Goal: Task Accomplishment & Management: Use online tool/utility

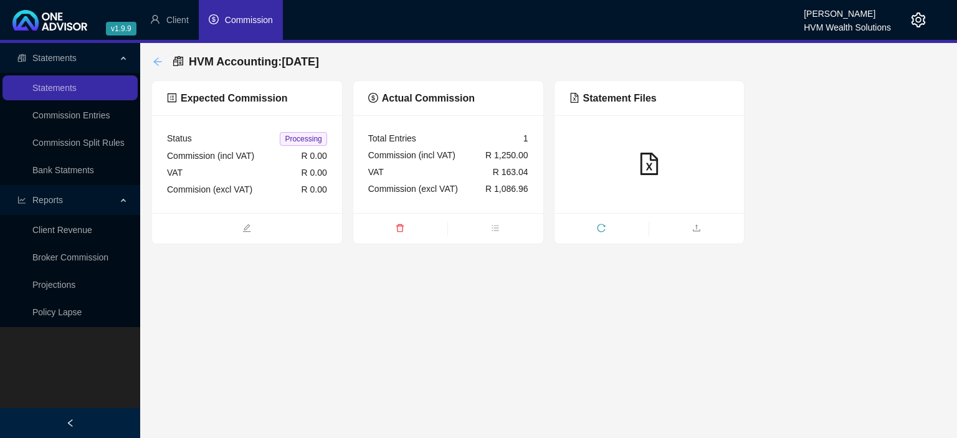
click at [155, 64] on icon "arrow-left" at bounding box center [158, 62] width 10 height 10
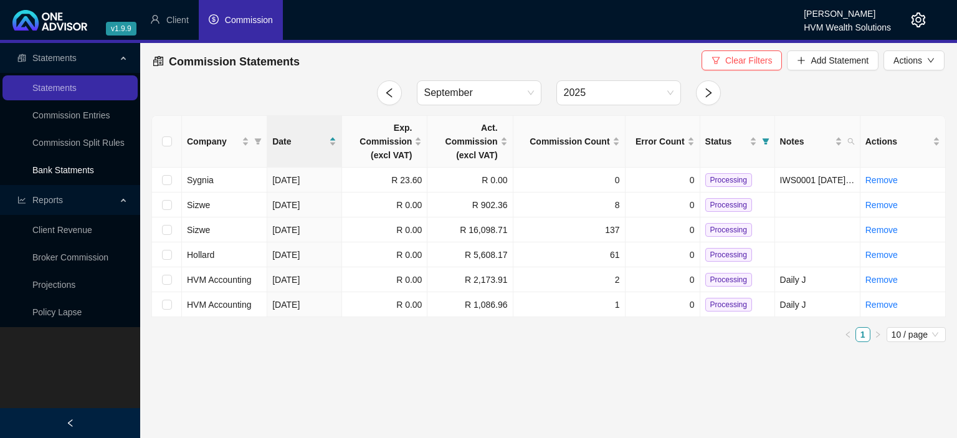
click at [82, 167] on link "Bank Statments" at bounding box center [63, 170] width 62 height 10
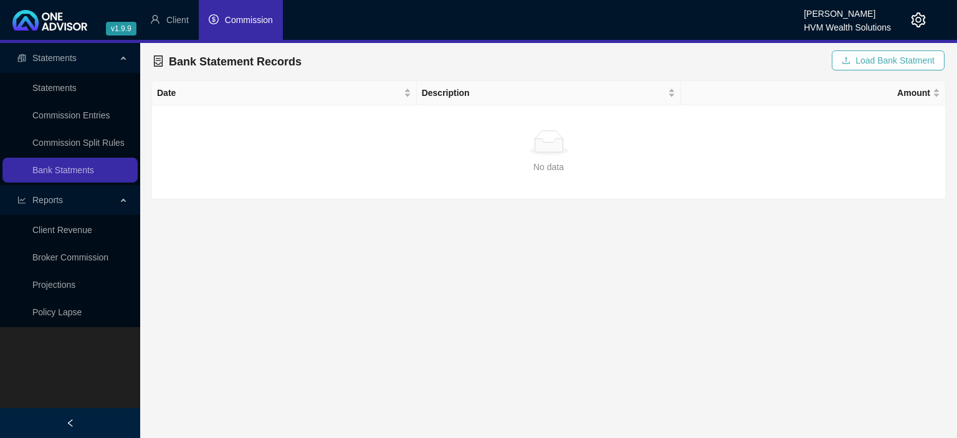
click at [850, 63] on icon "upload" at bounding box center [845, 60] width 9 height 9
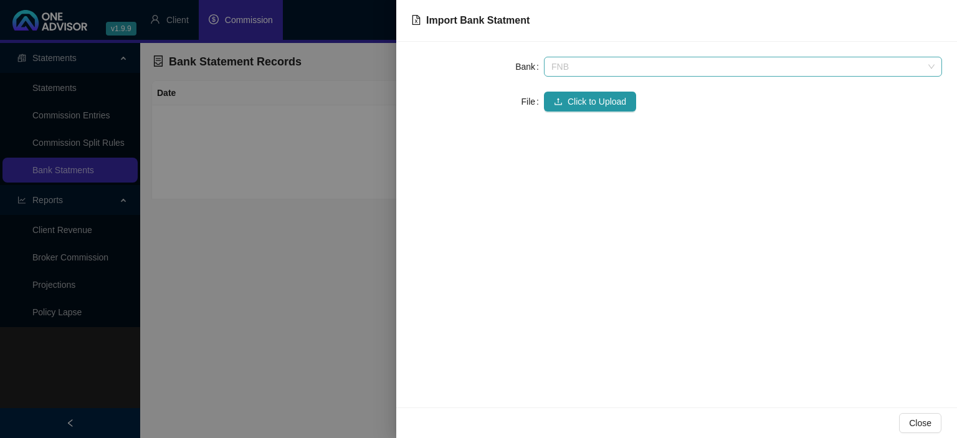
click at [552, 67] on span "FNB" at bounding box center [742, 66] width 383 height 19
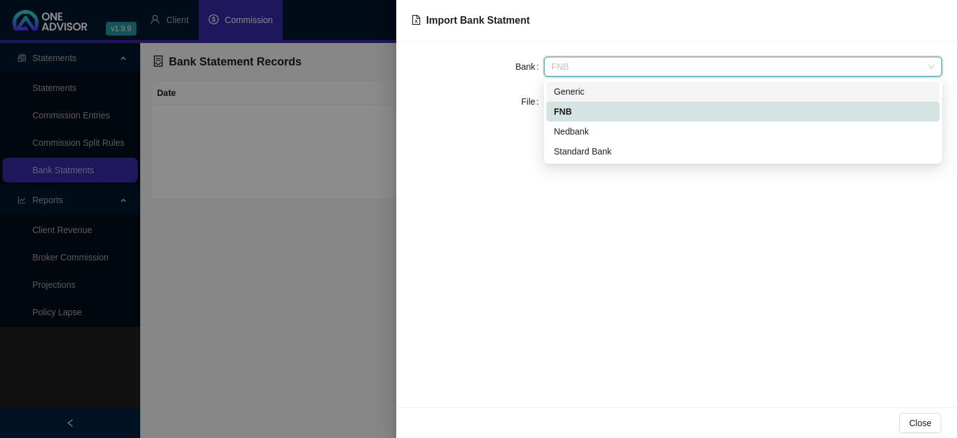
click at [569, 92] on div "Generic" at bounding box center [743, 92] width 378 height 14
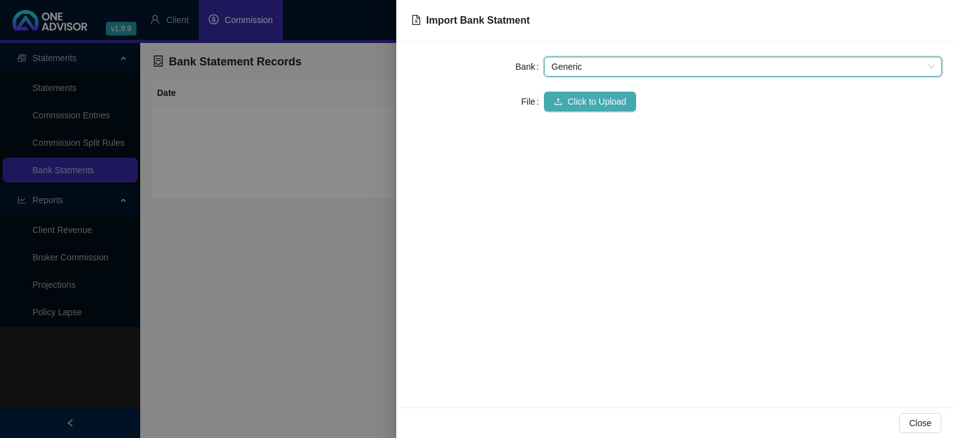
click at [567, 103] on button "Click to Upload" at bounding box center [590, 102] width 92 height 20
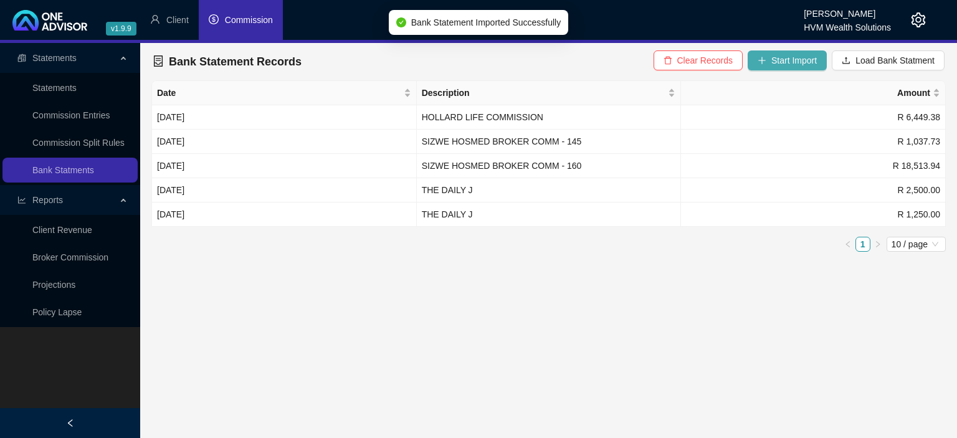
click at [766, 60] on icon "plus" at bounding box center [761, 60] width 9 height 9
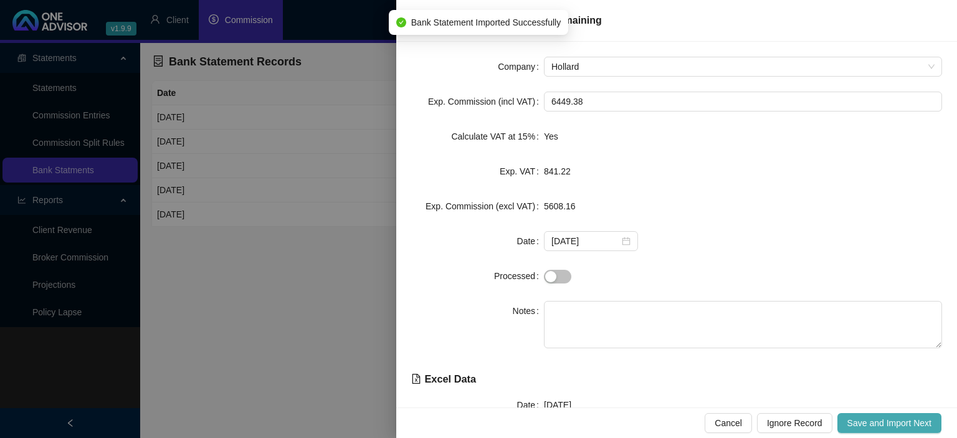
click at [867, 425] on span "Save and Import Next" at bounding box center [889, 423] width 84 height 14
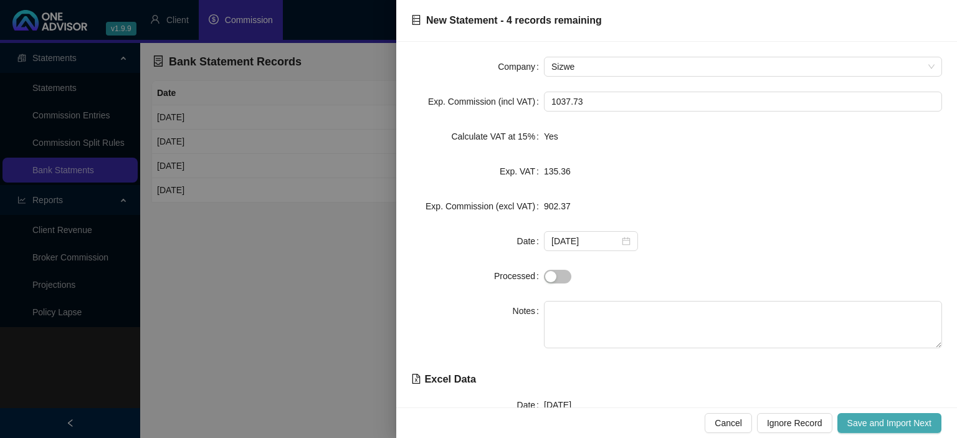
click at [867, 425] on span "Save and Import Next" at bounding box center [889, 423] width 84 height 14
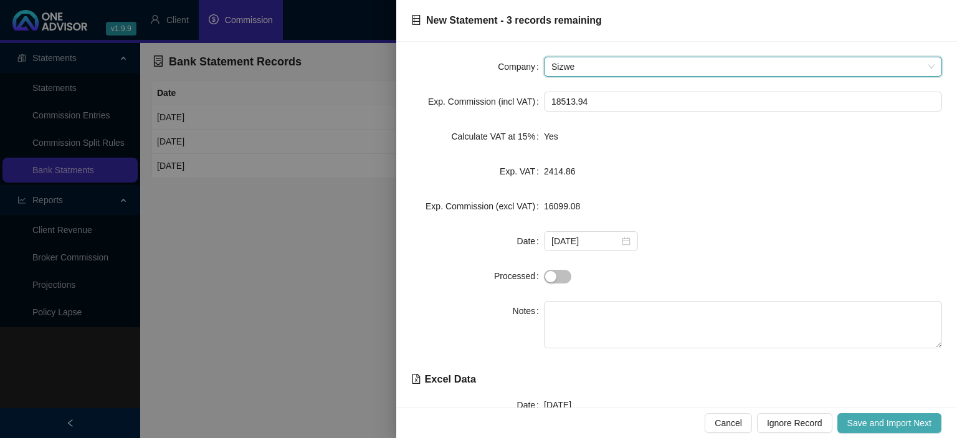
click at [867, 425] on span "Save and Import Next" at bounding box center [889, 423] width 84 height 14
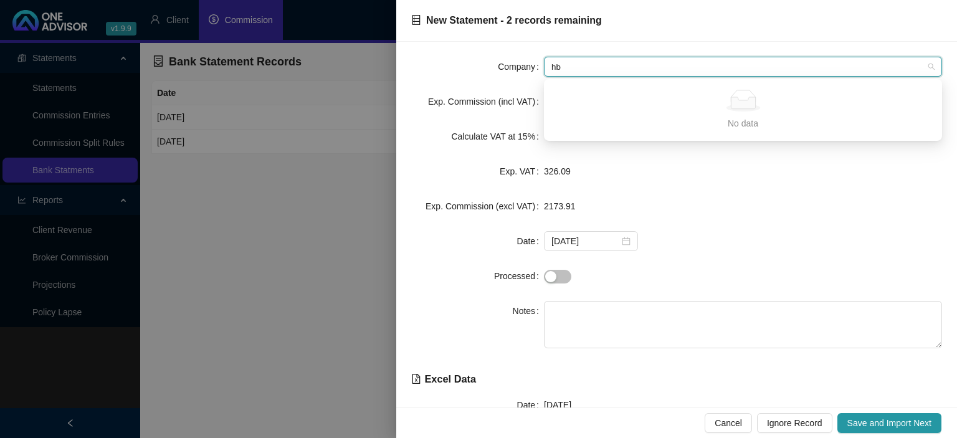
drag, startPoint x: 577, startPoint y: 68, endPoint x: 552, endPoint y: 67, distance: 24.9
click at [552, 67] on input "hb" at bounding box center [737, 66] width 372 height 19
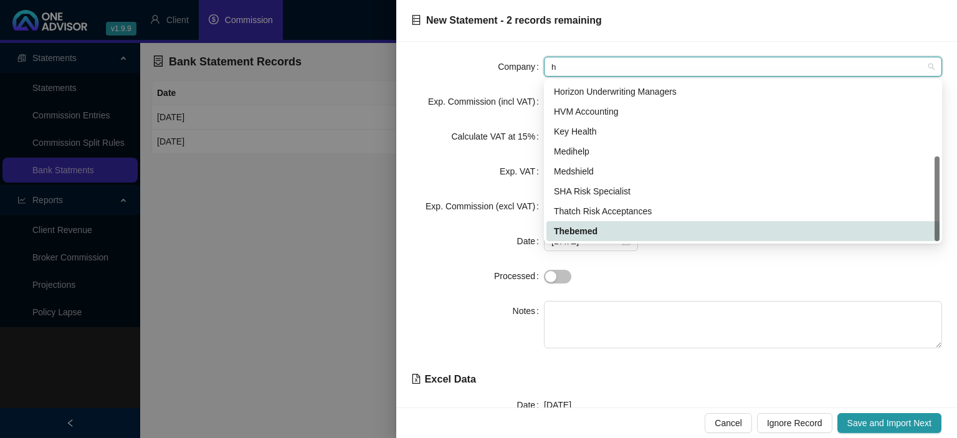
type input "hv"
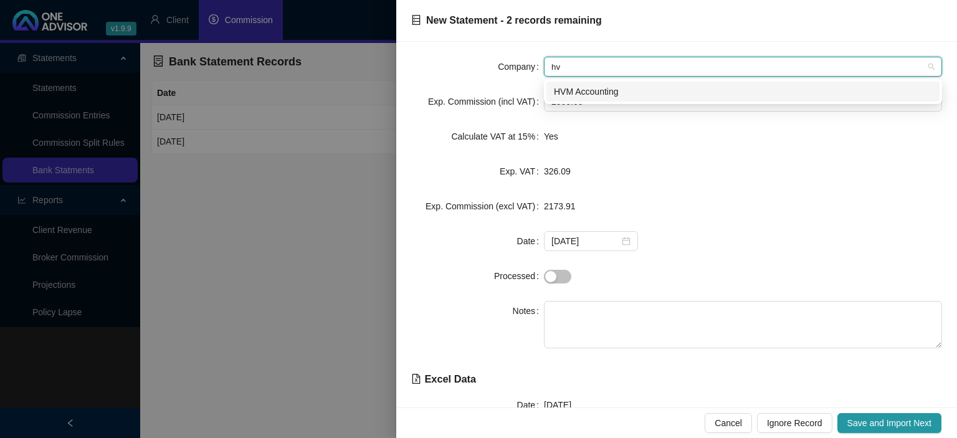
click at [591, 93] on div "HVM Accounting" at bounding box center [743, 92] width 378 height 14
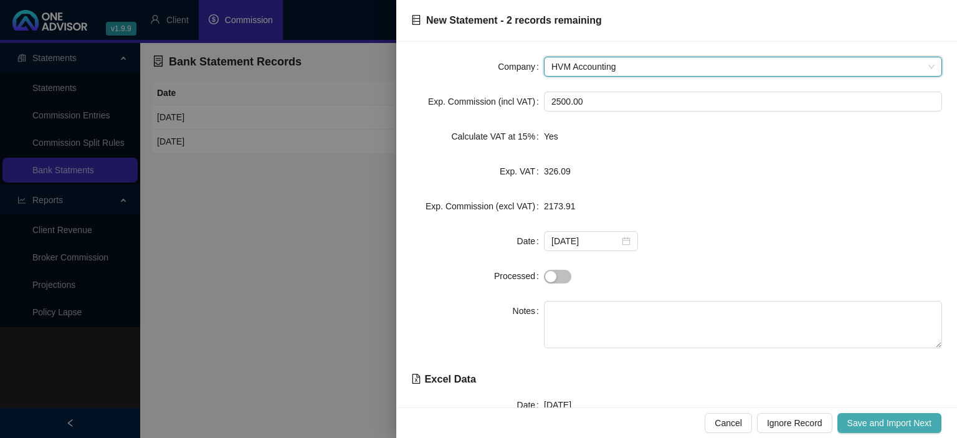
click at [872, 420] on span "Save and Import Next" at bounding box center [889, 423] width 84 height 14
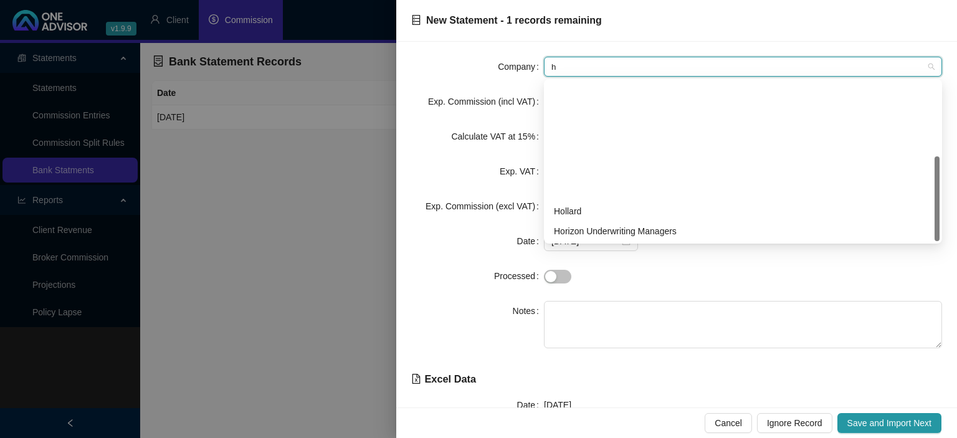
type input "hv"
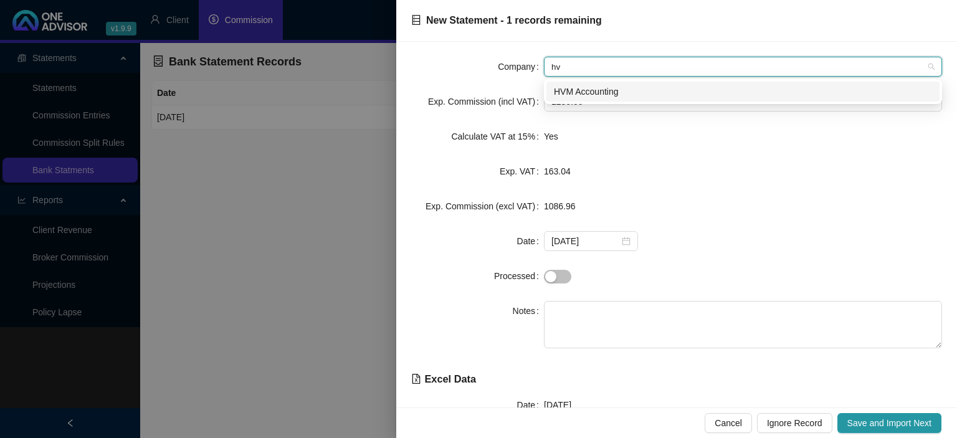
click at [587, 89] on div "HVM Accounting" at bounding box center [743, 92] width 378 height 14
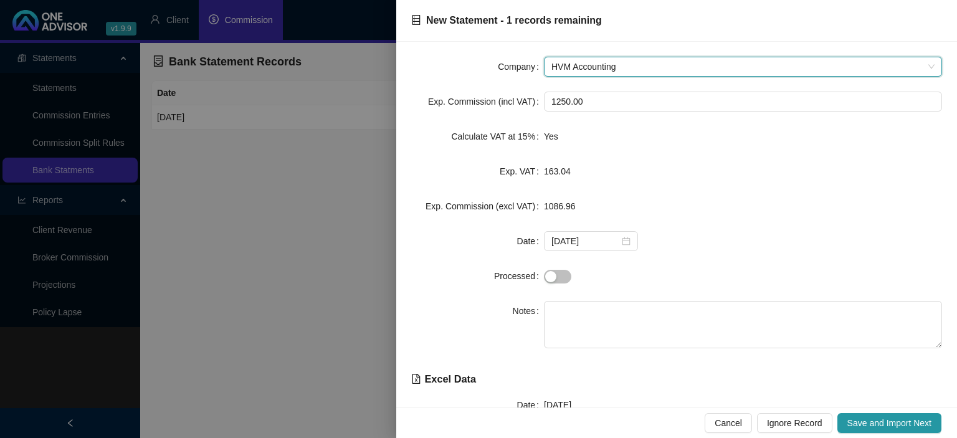
click at [855, 410] on div "Cancel Ignore Record Save and Import Next" at bounding box center [676, 422] width 560 height 31
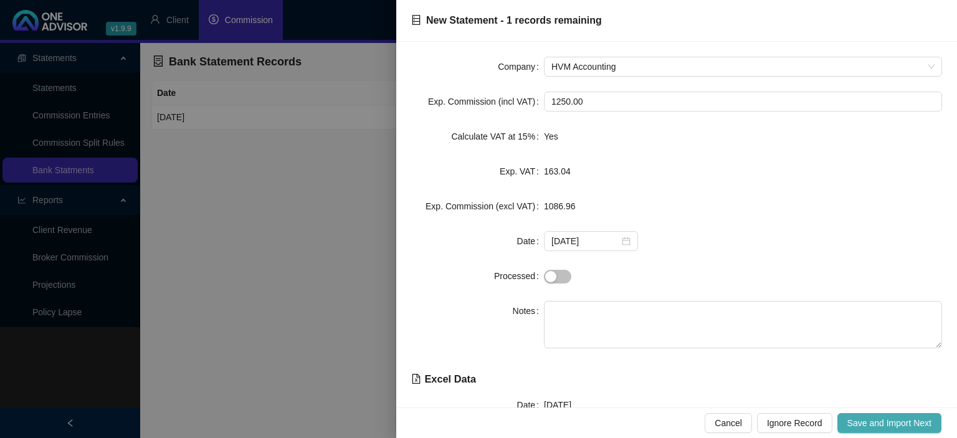
click at [855, 420] on span "Save and Import Next" at bounding box center [889, 423] width 84 height 14
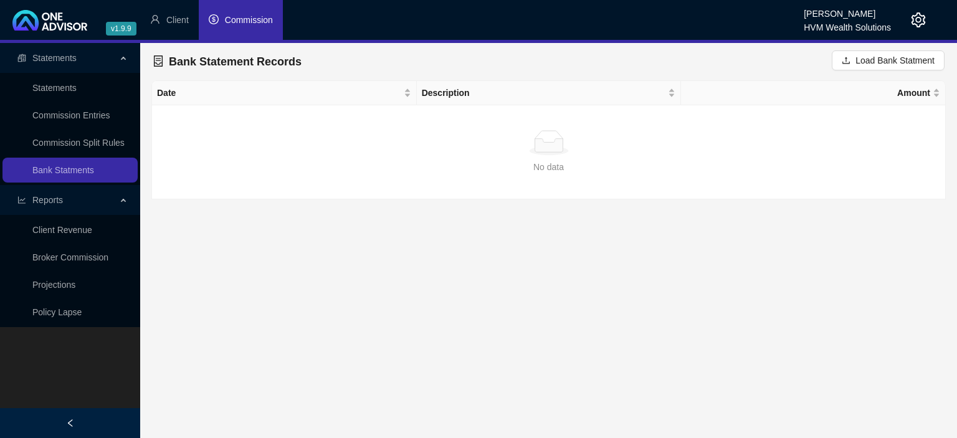
click at [260, 27] on li "Commission" at bounding box center [241, 20] width 84 height 40
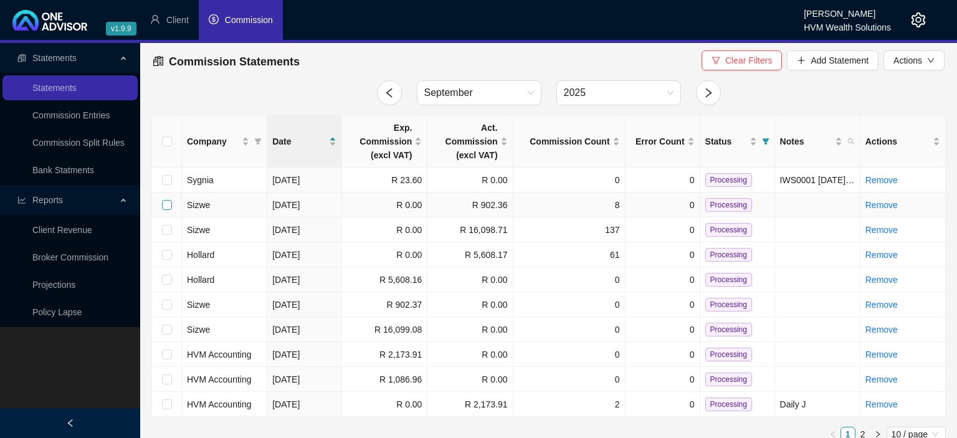
click at [167, 205] on input "checkbox" at bounding box center [167, 205] width 10 height 10
checkbox input "true"
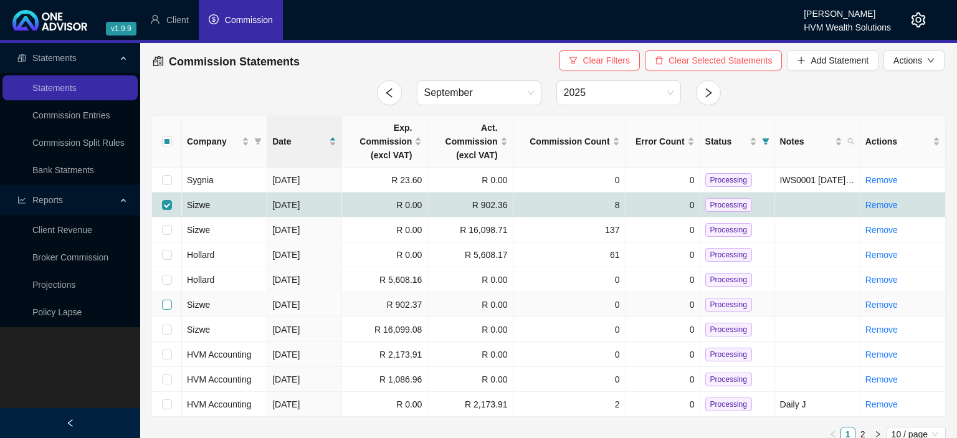
click at [166, 303] on input "checkbox" at bounding box center [167, 305] width 10 height 10
checkbox input "true"
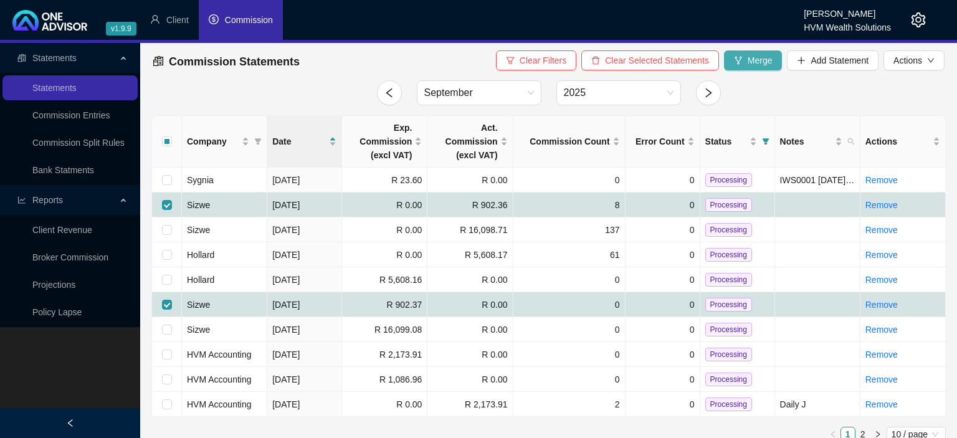
click at [740, 57] on icon "fork" at bounding box center [737, 60] width 7 height 8
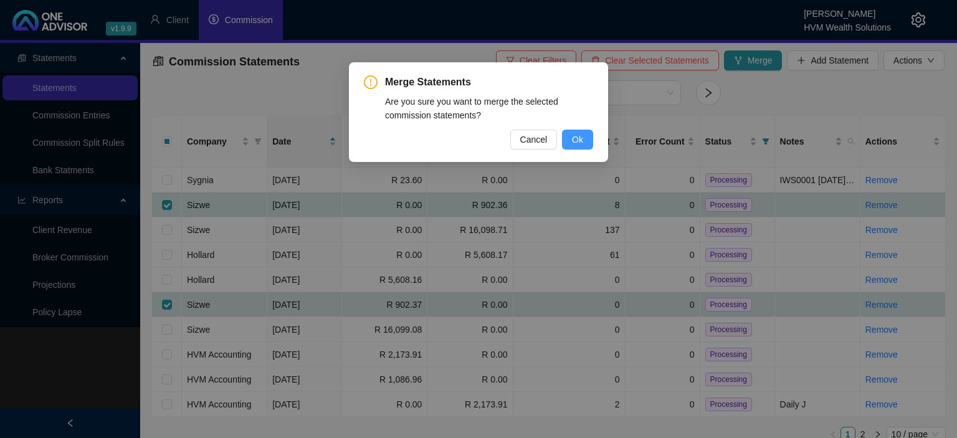
click at [575, 136] on span "Ok" at bounding box center [577, 140] width 11 height 14
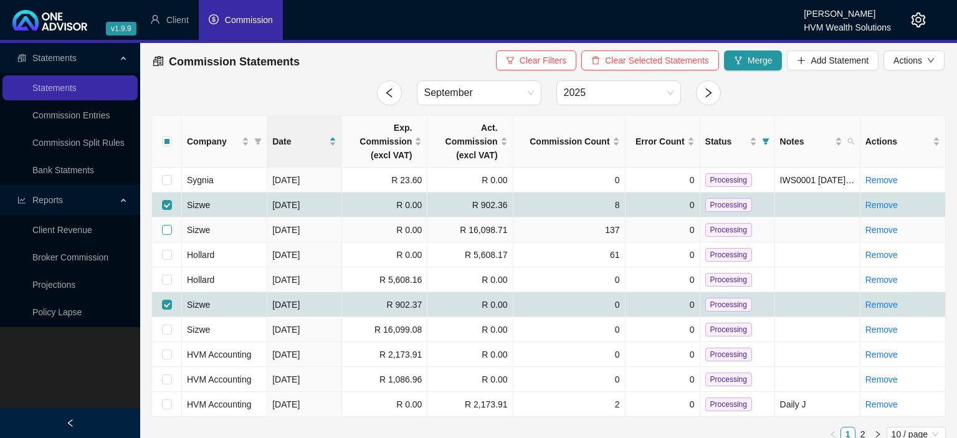
checkbox input "false"
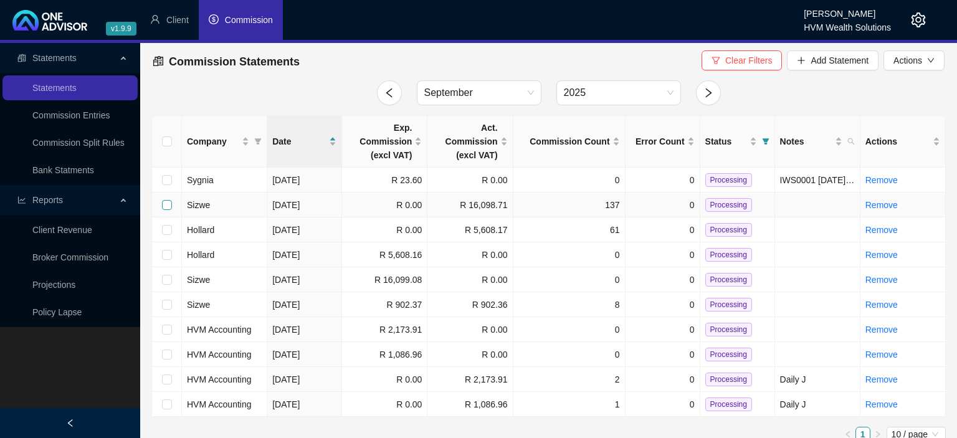
click at [167, 207] on input "checkbox" at bounding box center [167, 205] width 10 height 10
checkbox input "true"
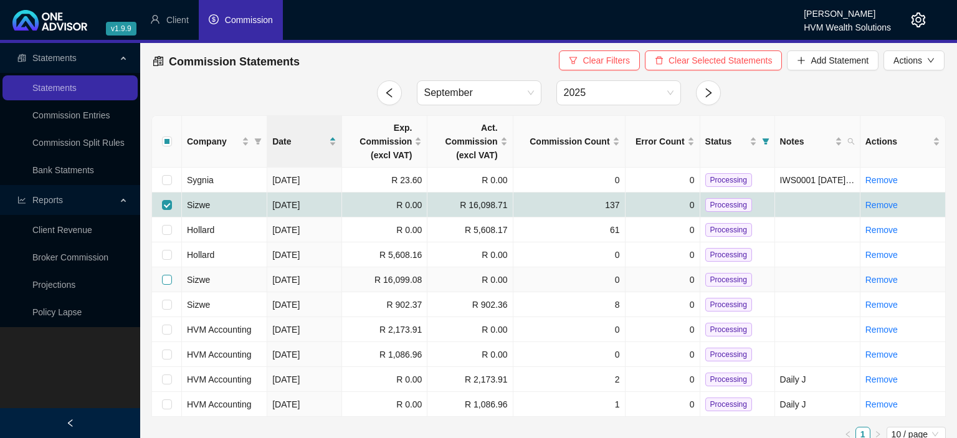
click at [167, 279] on input "checkbox" at bounding box center [167, 280] width 10 height 10
checkbox input "true"
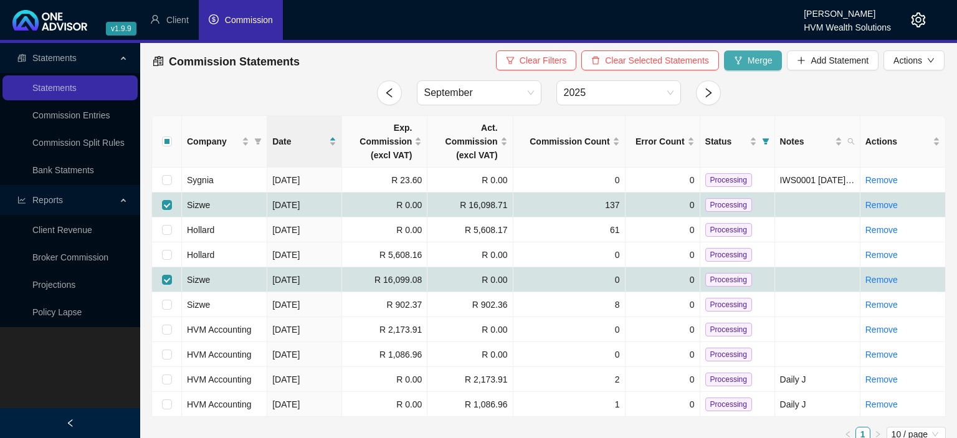
click at [746, 61] on button "Merge" at bounding box center [753, 60] width 59 height 20
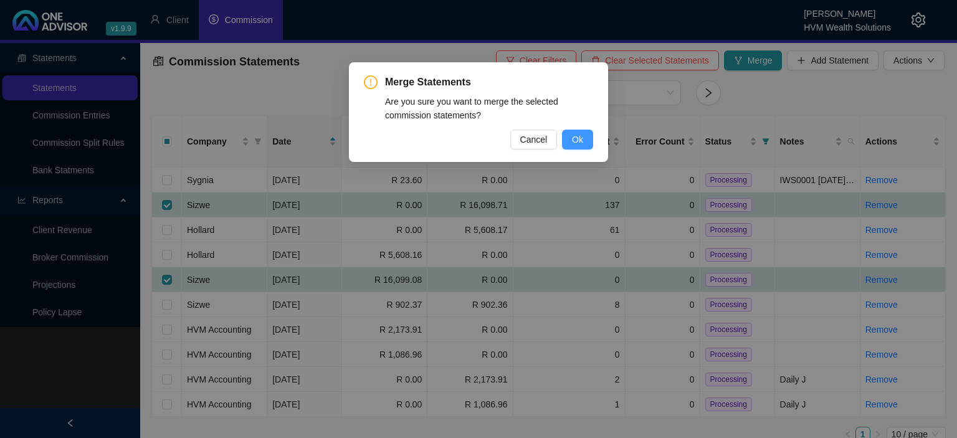
click at [579, 142] on span "Ok" at bounding box center [577, 140] width 11 height 14
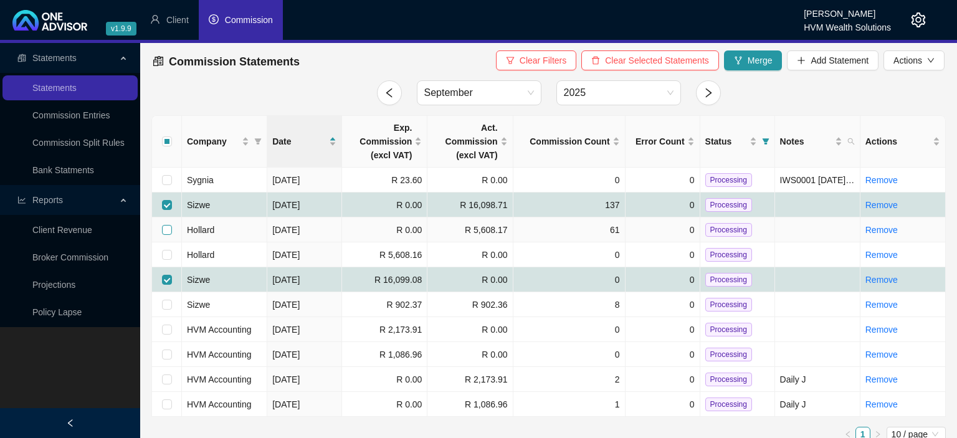
checkbox input "false"
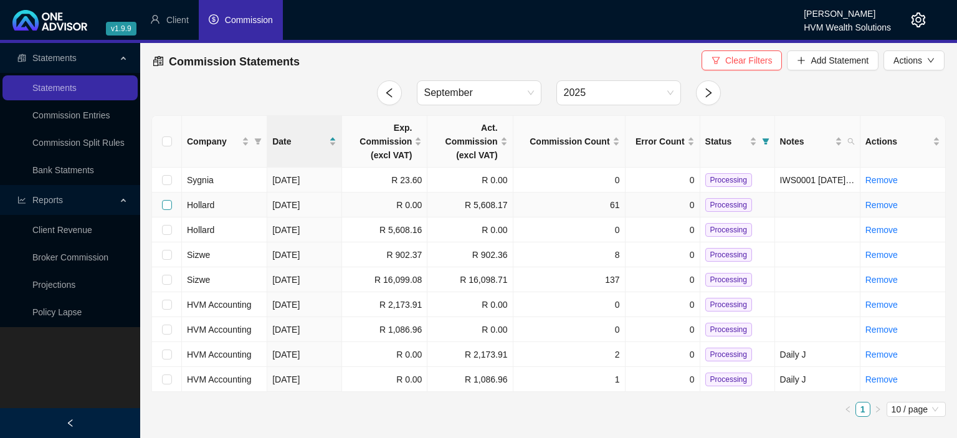
click at [163, 208] on input "checkbox" at bounding box center [167, 205] width 10 height 10
checkbox input "true"
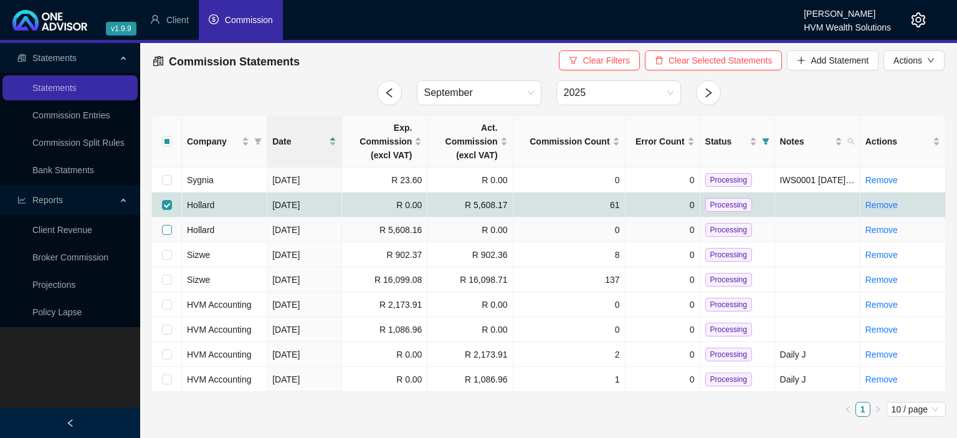
click at [168, 230] on input "checkbox" at bounding box center [167, 230] width 10 height 10
checkbox input "true"
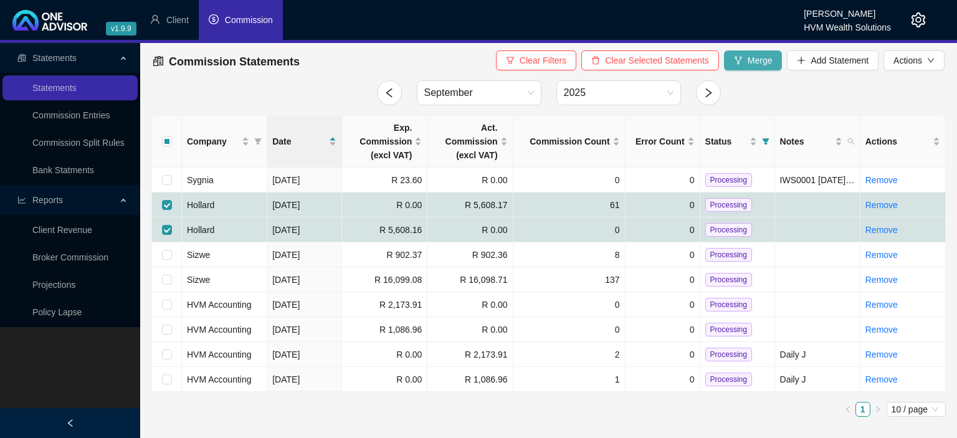
click at [752, 60] on span "Merge" at bounding box center [759, 61] width 25 height 14
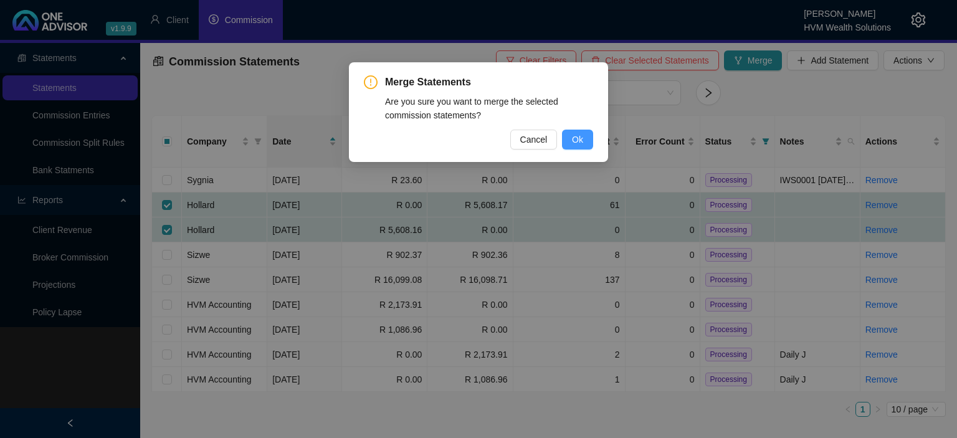
click at [579, 136] on span "Ok" at bounding box center [577, 140] width 11 height 14
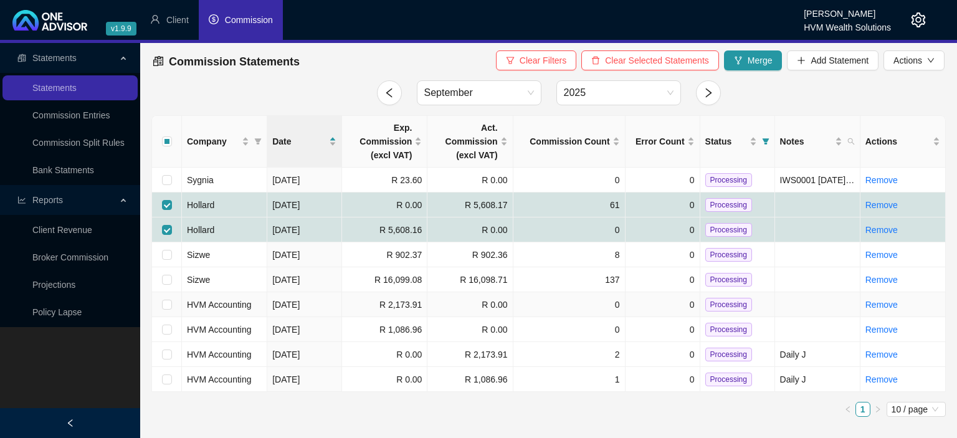
checkbox input "false"
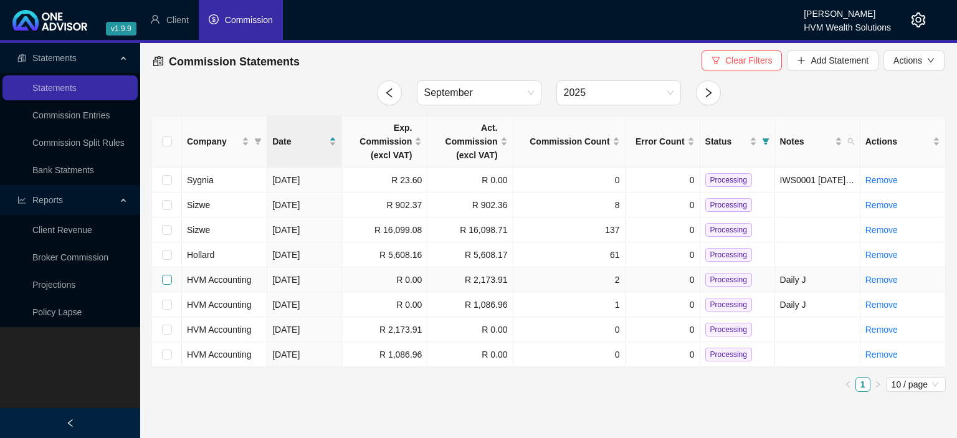
click at [169, 280] on input "checkbox" at bounding box center [167, 280] width 10 height 10
checkbox input "true"
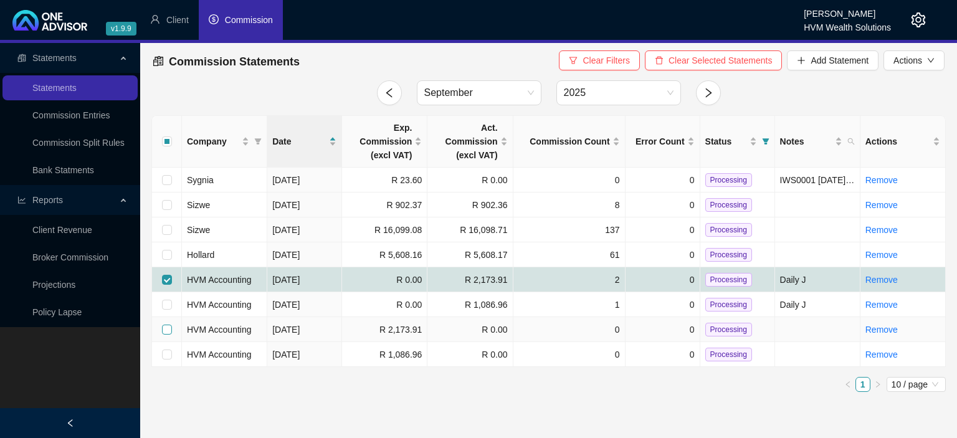
click at [168, 328] on input "checkbox" at bounding box center [167, 329] width 10 height 10
checkbox input "true"
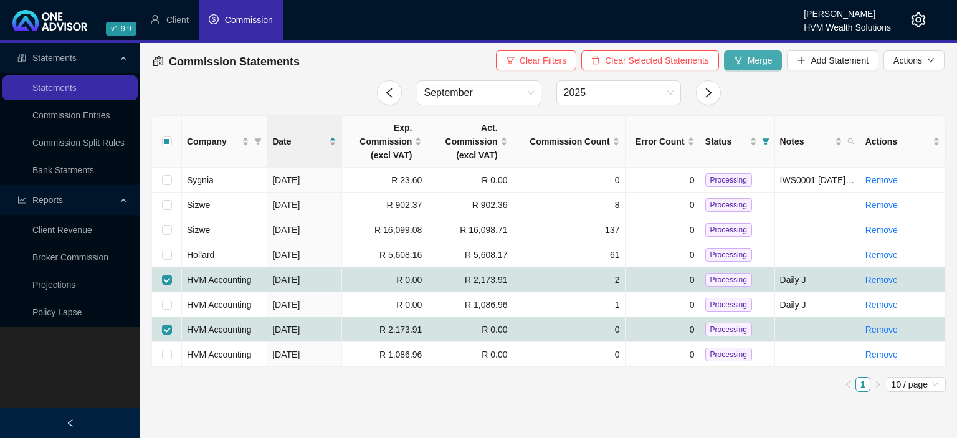
click at [763, 67] on button "Merge" at bounding box center [753, 60] width 59 height 20
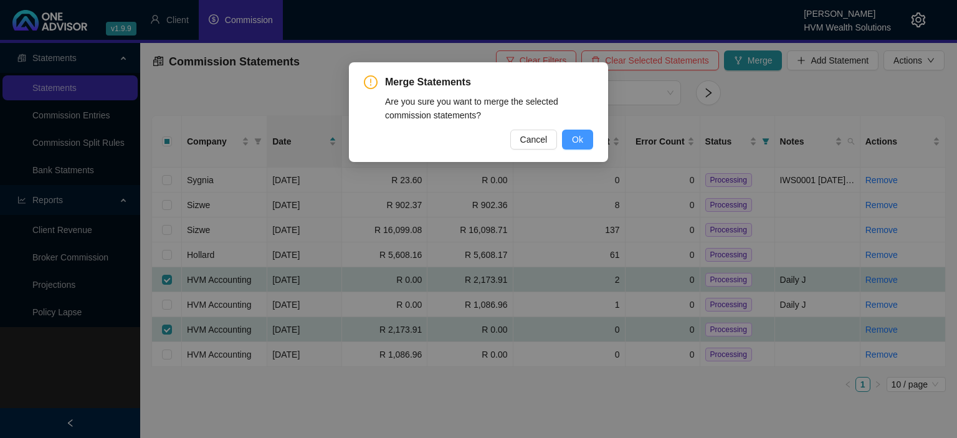
click at [587, 138] on button "Ok" at bounding box center [577, 140] width 31 height 20
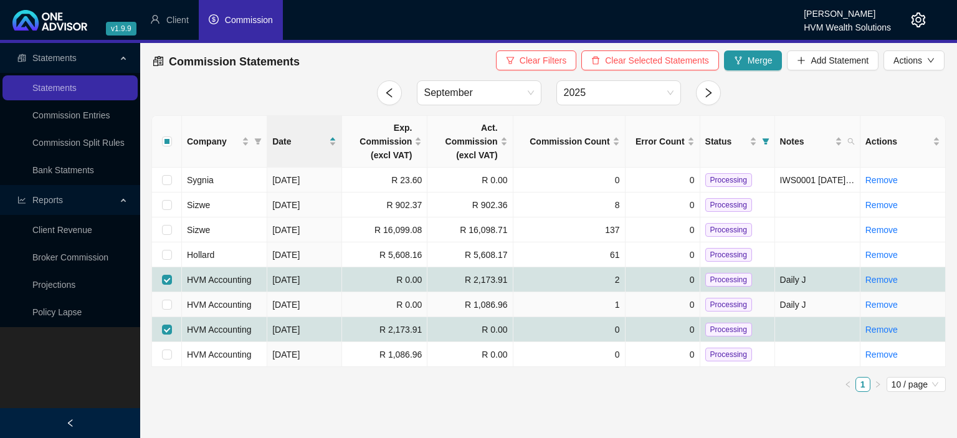
checkbox input "false"
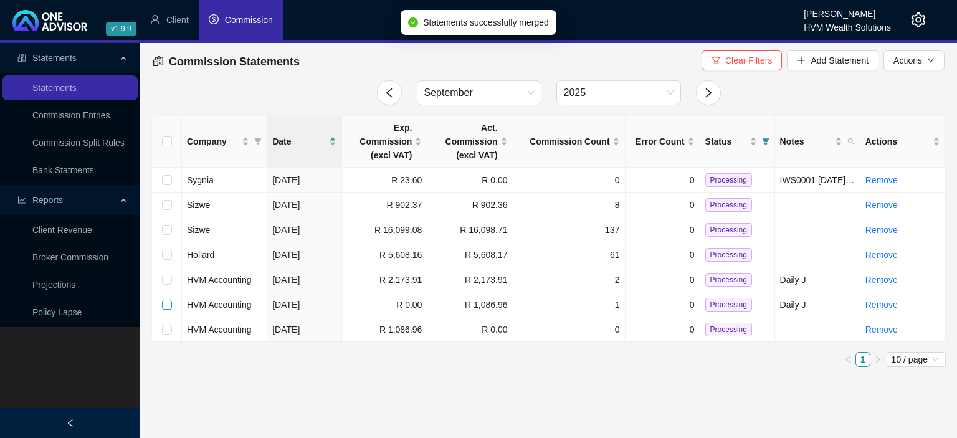
click at [167, 305] on input "checkbox" at bounding box center [167, 305] width 10 height 10
checkbox input "true"
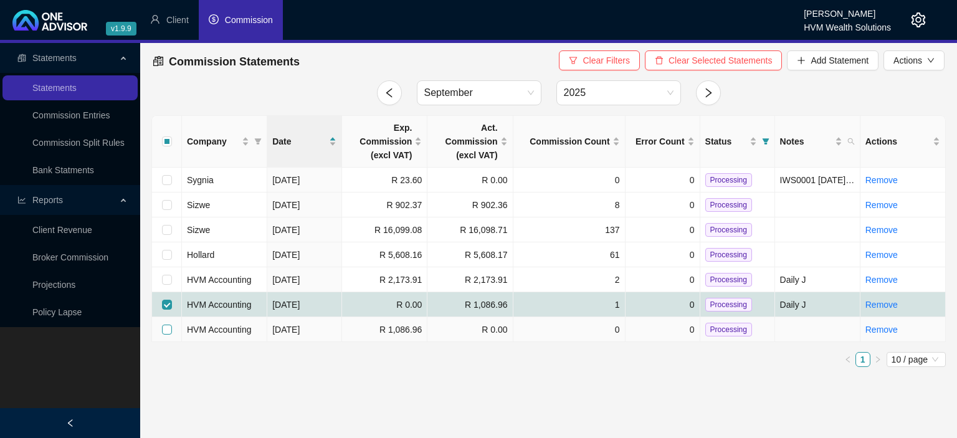
click at [166, 330] on input "checkbox" at bounding box center [167, 329] width 10 height 10
checkbox input "true"
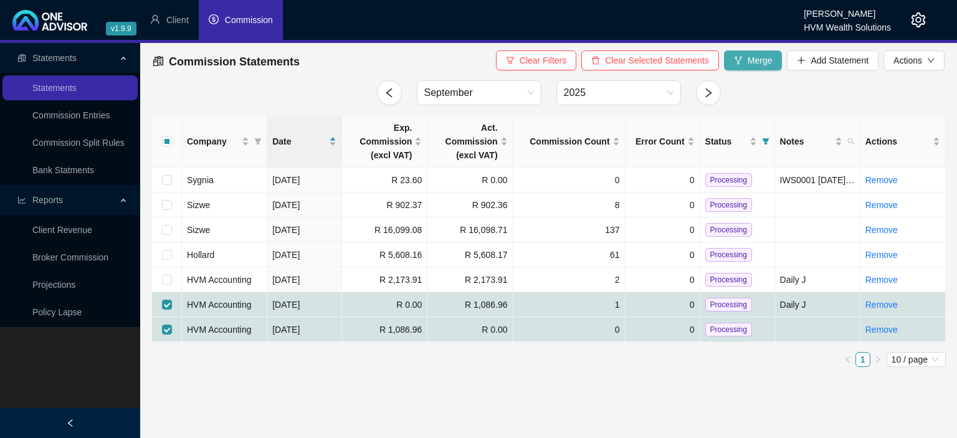
click at [750, 69] on button "Merge" at bounding box center [753, 60] width 59 height 20
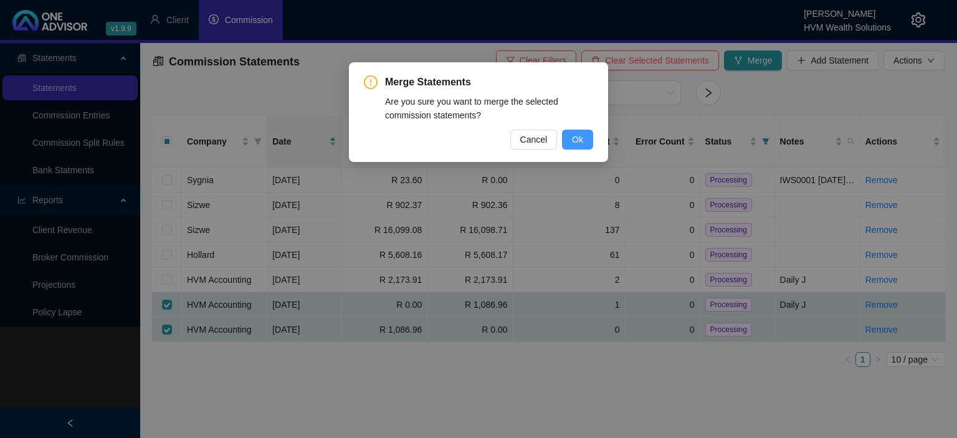
click at [573, 139] on span "Ok" at bounding box center [577, 140] width 11 height 14
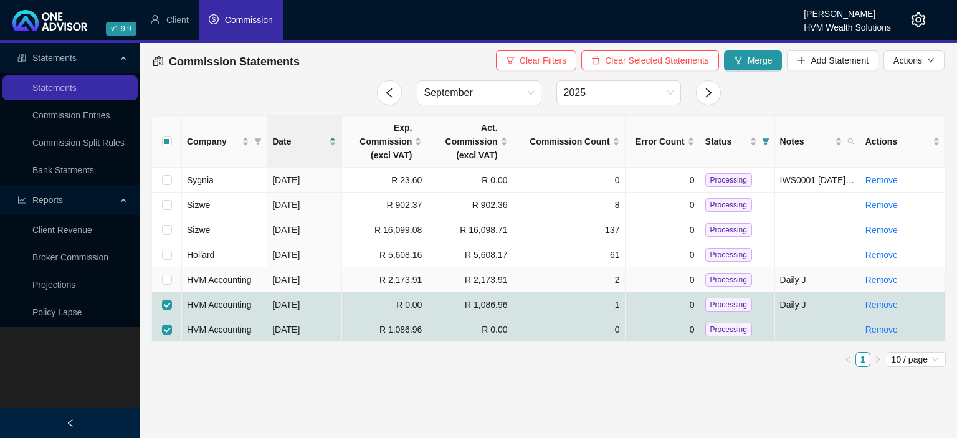
checkbox input "false"
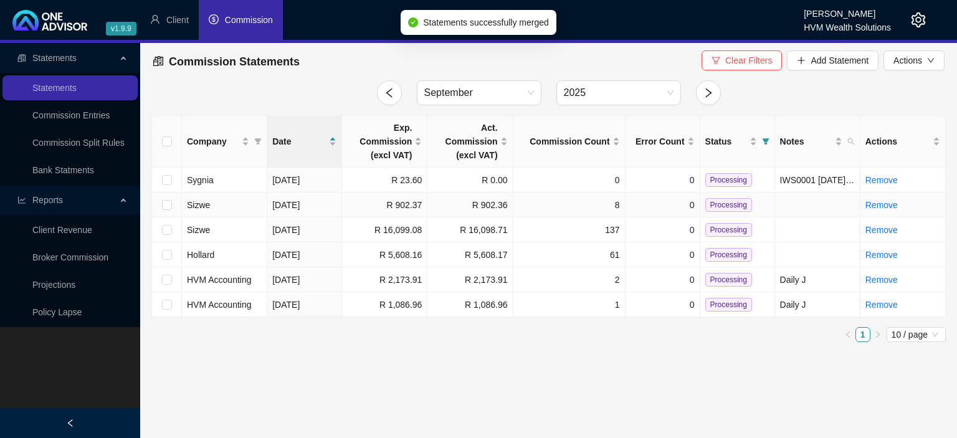
click at [704, 206] on td "Processing" at bounding box center [737, 204] width 75 height 25
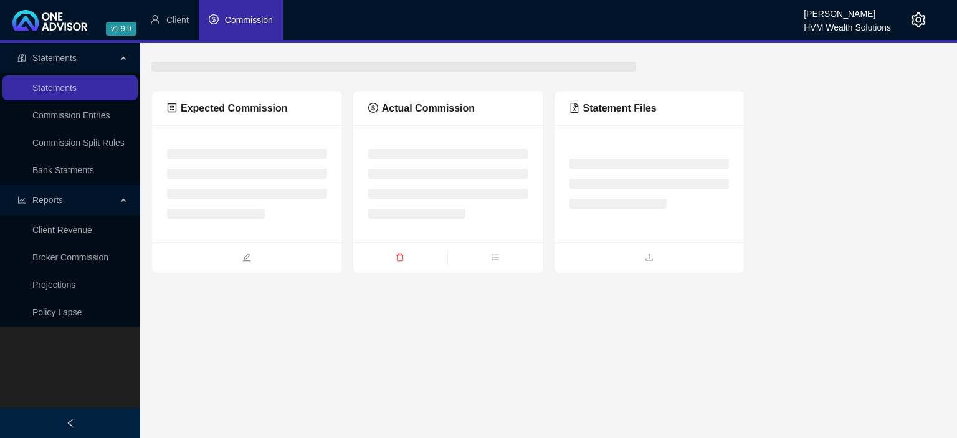
click at [711, 206] on ul at bounding box center [649, 184] width 160 height 50
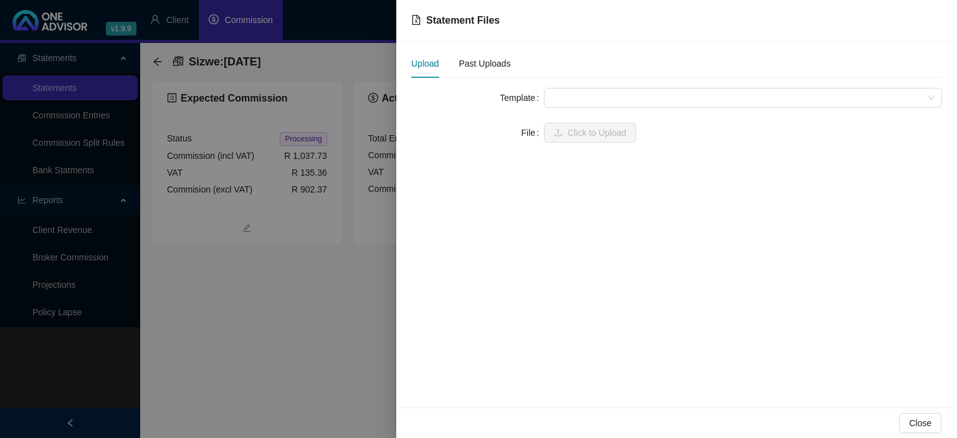
click at [273, 285] on div at bounding box center [478, 219] width 957 height 438
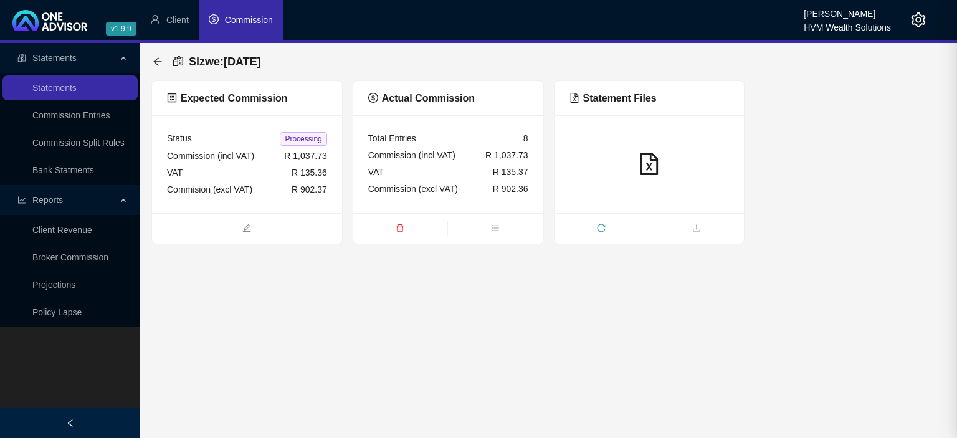
click at [273, 284] on main "Statements Statements Commission Entries Commission Split Rules Bank Statments …" at bounding box center [478, 240] width 957 height 395
click at [159, 62] on icon "arrow-left" at bounding box center [157, 61] width 8 height 8
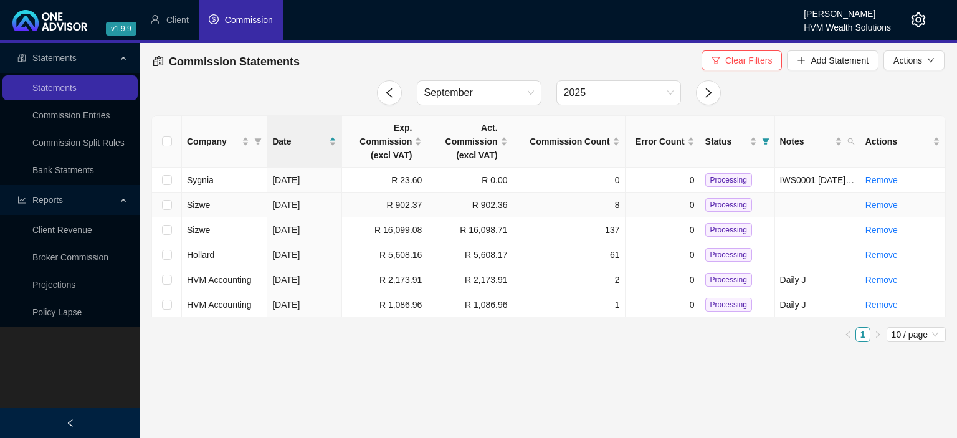
click at [717, 206] on span "Processing" at bounding box center [728, 205] width 47 height 14
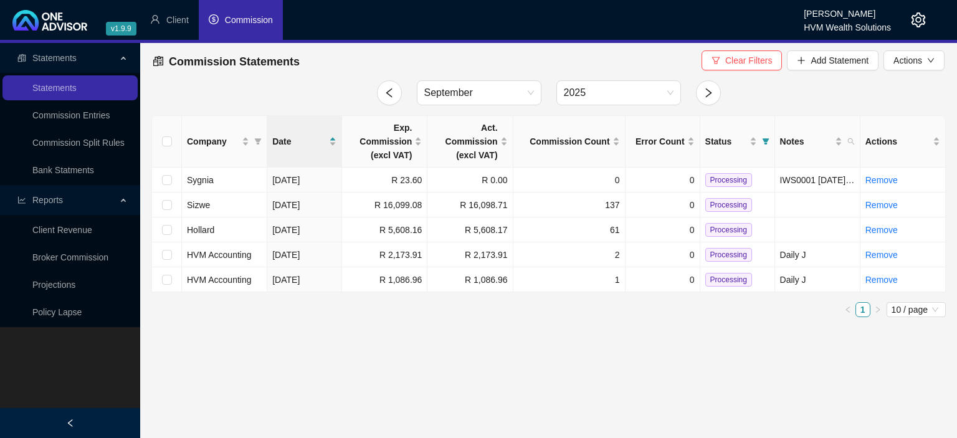
click at [717, 206] on span "Processing" at bounding box center [728, 205] width 47 height 14
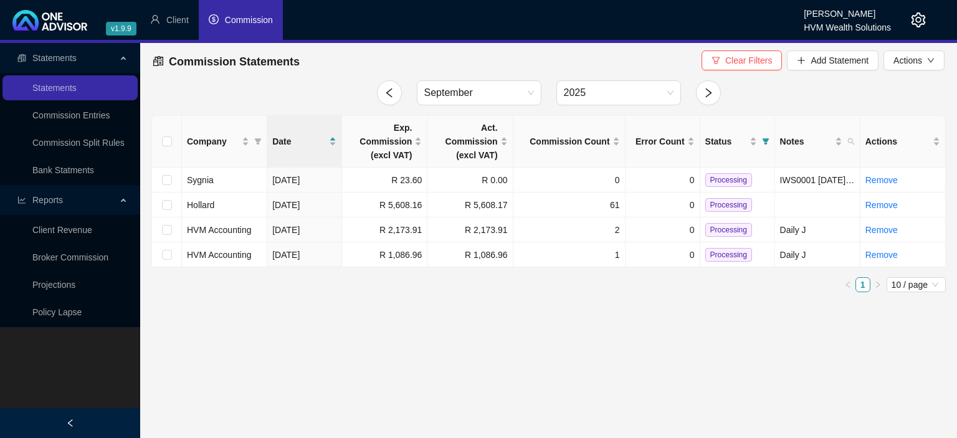
click at [717, 206] on span "Processing" at bounding box center [728, 205] width 47 height 14
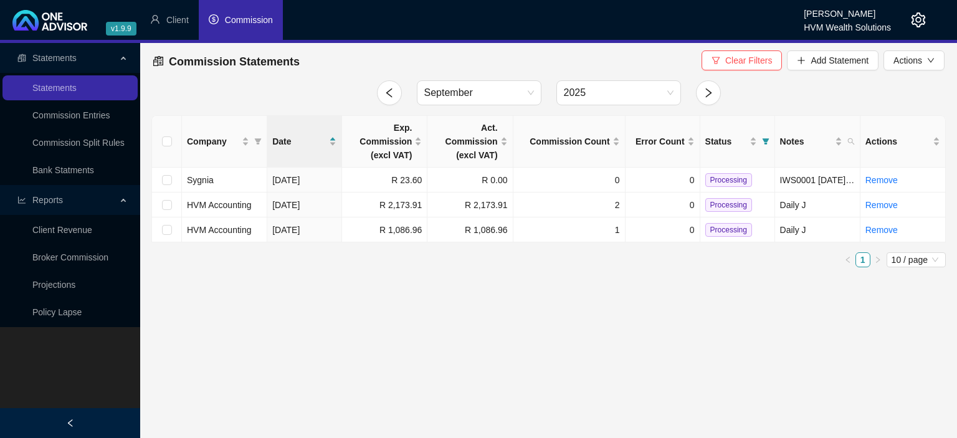
click at [717, 206] on span "Processing" at bounding box center [728, 205] width 47 height 14
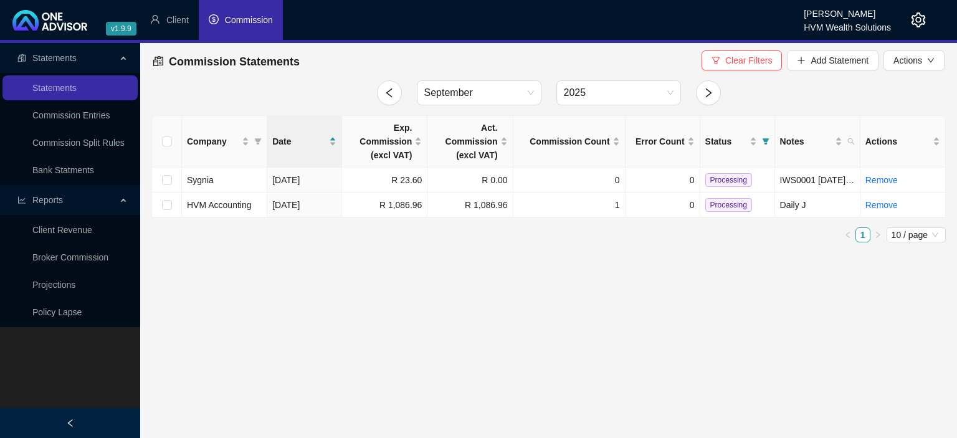
click at [717, 206] on span "Processing" at bounding box center [728, 205] width 47 height 14
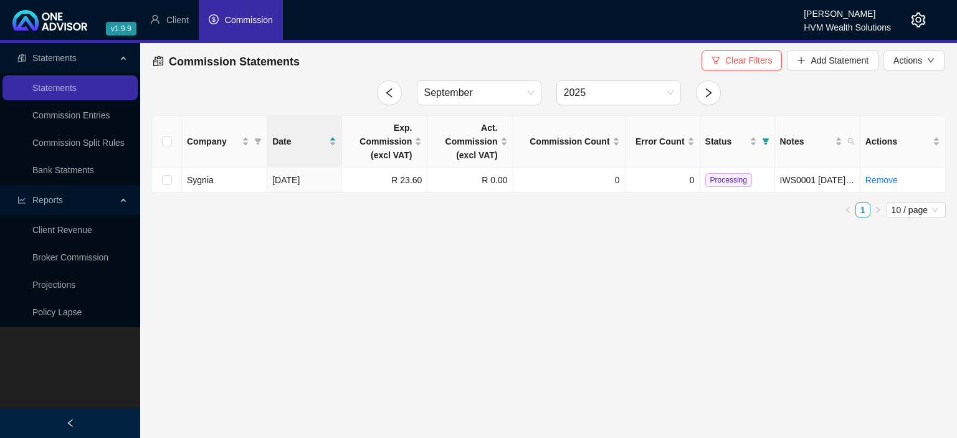
click at [913, 20] on icon "setting" at bounding box center [918, 19] width 14 height 15
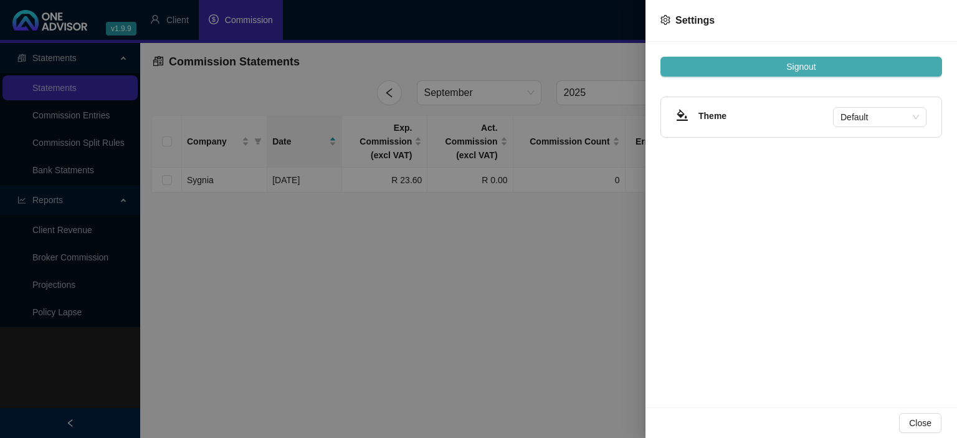
click at [790, 64] on span "Signout" at bounding box center [800, 67] width 29 height 14
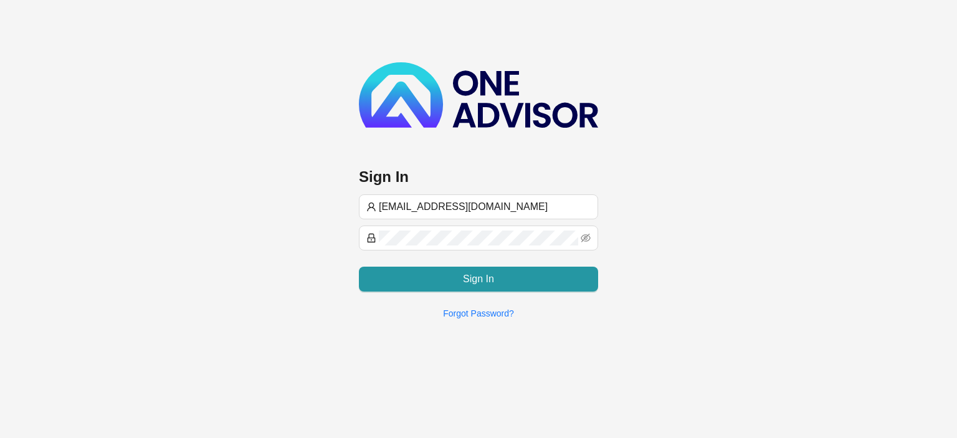
type input "[EMAIL_ADDRESS][DOMAIN_NAME]"
